Goal: Entertainment & Leisure: Consume media (video, audio)

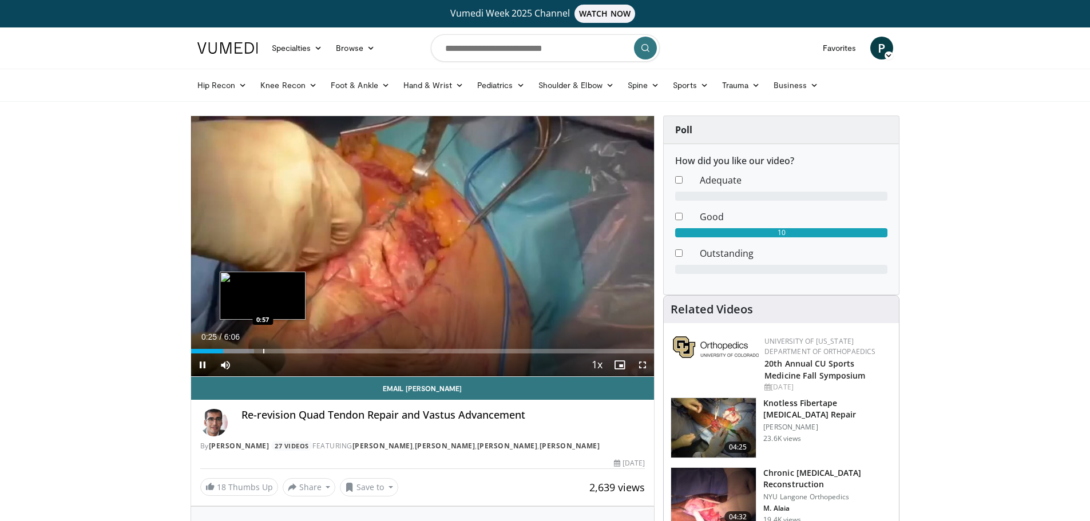
click at [264, 351] on div "Progress Bar" at bounding box center [263, 351] width 1 height 5
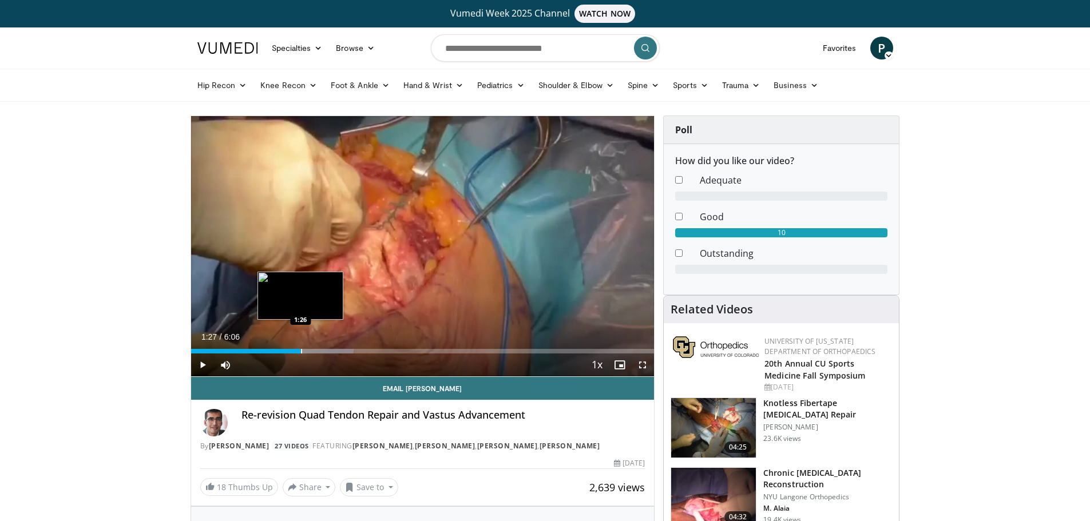
click at [301, 351] on div "Progress Bar" at bounding box center [301, 351] width 1 height 5
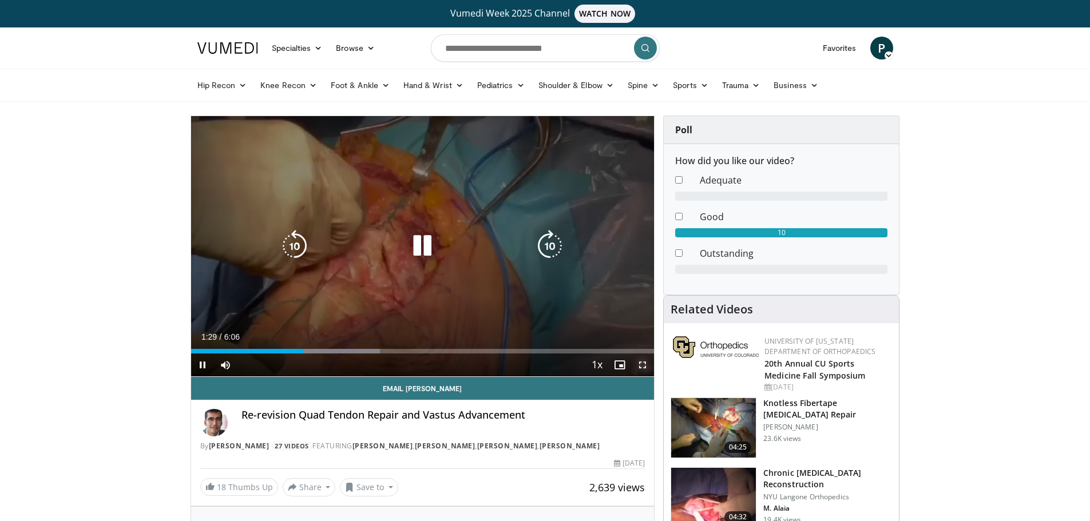
drag, startPoint x: 636, startPoint y: 360, endPoint x: 636, endPoint y: 428, distance: 68.1
click at [637, 360] on span "Video Player" at bounding box center [642, 365] width 23 height 23
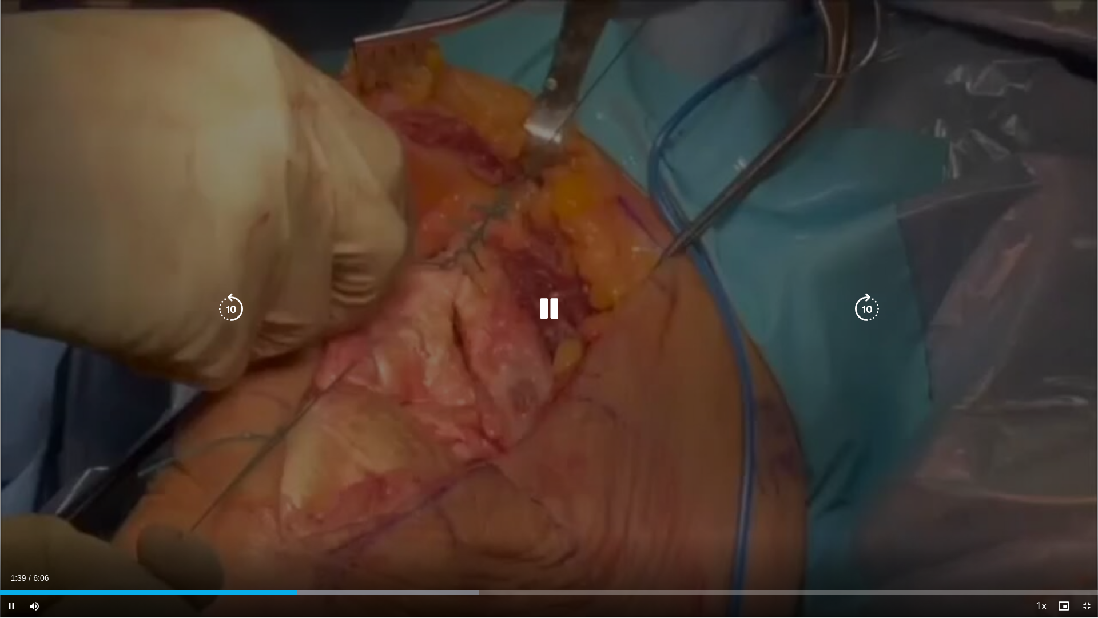
click at [938, 277] on div "10 seconds Tap to unmute" at bounding box center [549, 308] width 1098 height 617
click at [549, 313] on icon "Video Player" at bounding box center [549, 309] width 32 height 32
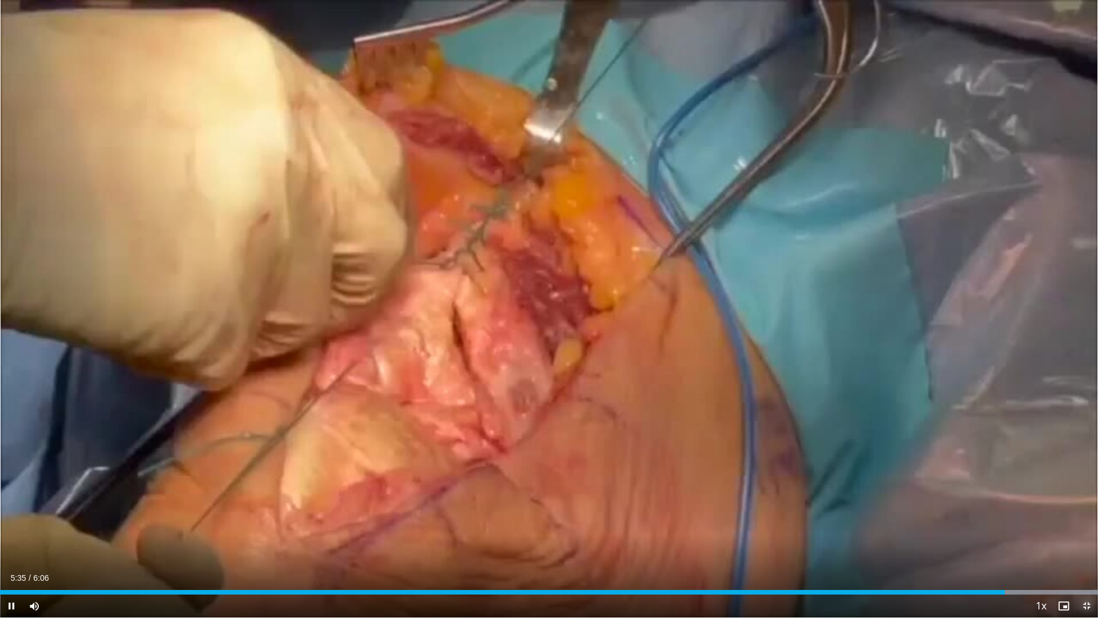
click at [1082, 521] on span "Video Player" at bounding box center [1087, 605] width 23 height 23
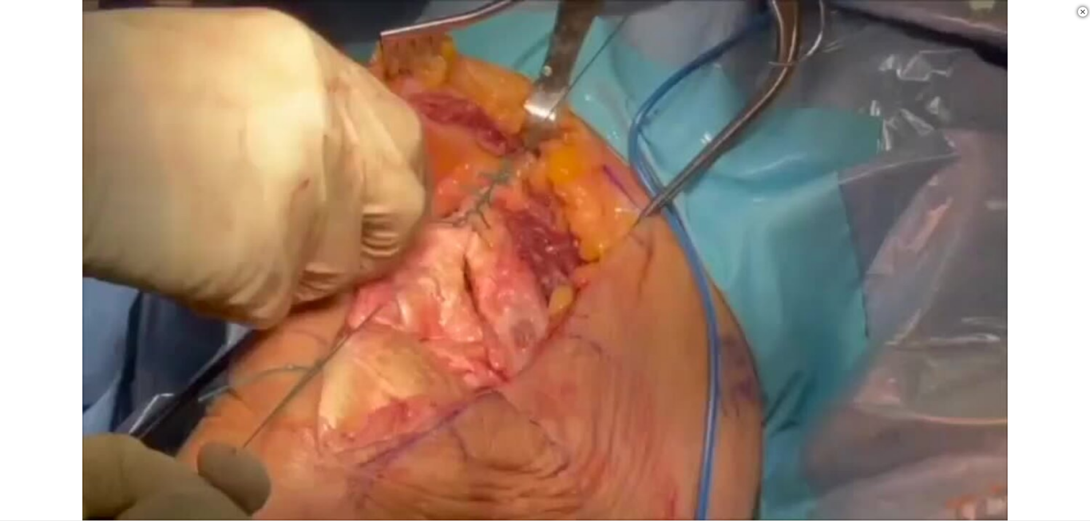
scroll to position [343, 0]
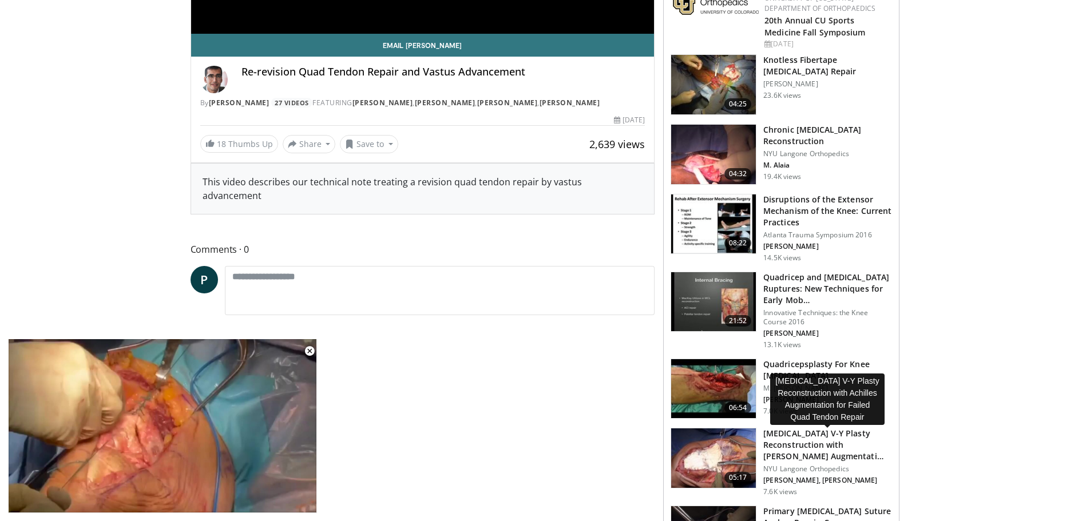
click at [823, 442] on h3 "[MEDICAL_DATA] V-Y Plasty Reconstruction with [PERSON_NAME] Augmentati…" at bounding box center [827, 445] width 129 height 34
